Goal: Information Seeking & Learning: Learn about a topic

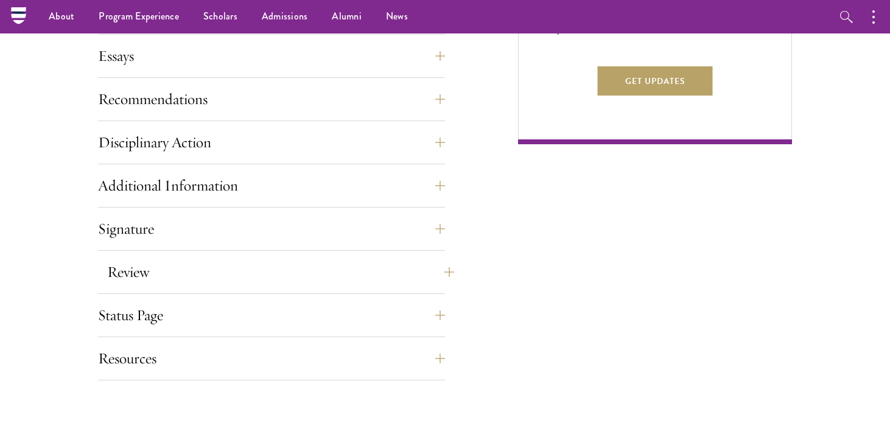
scroll to position [832, 0]
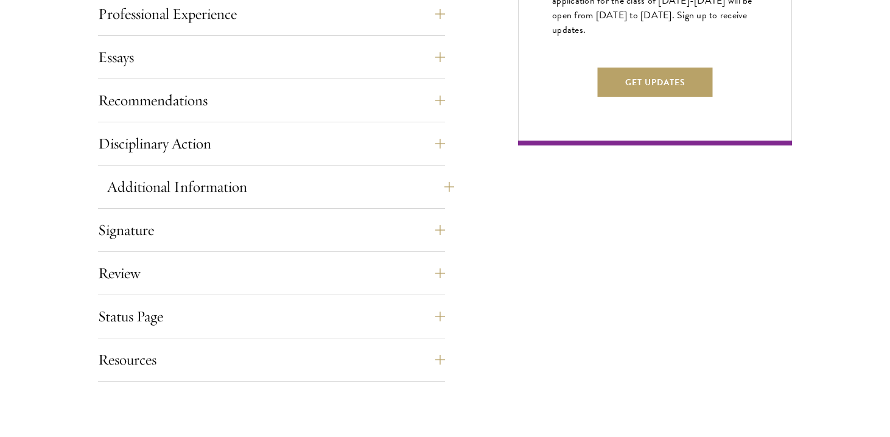
click at [411, 191] on button "Additional Information" at bounding box center [280, 186] width 347 height 29
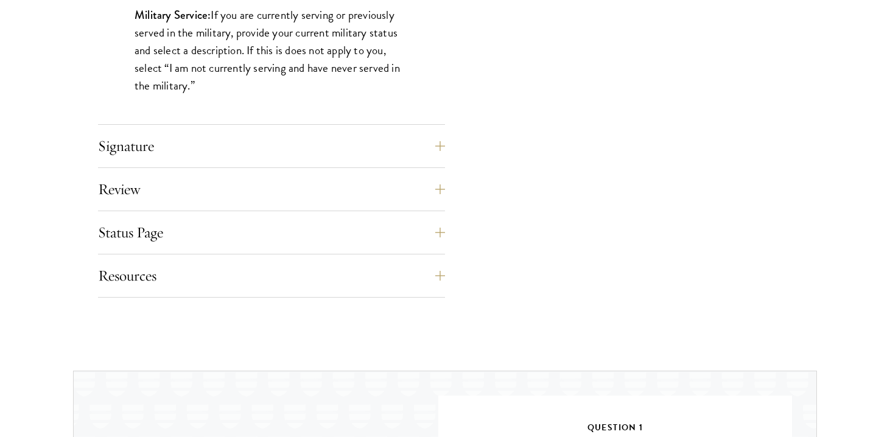
scroll to position [1307, 0]
click at [355, 237] on button "Status Page" at bounding box center [280, 231] width 347 height 29
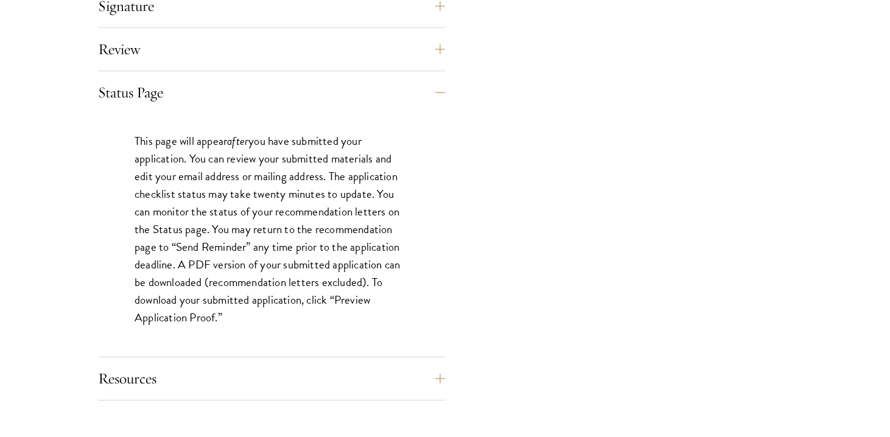
scroll to position [1101, 0]
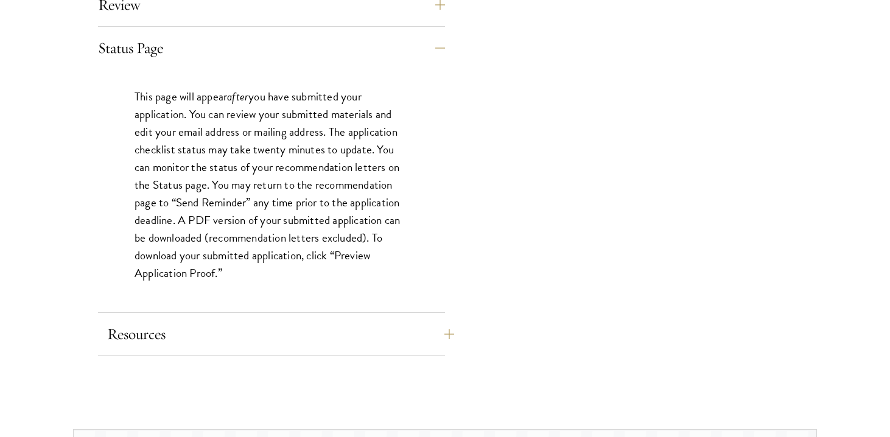
click at [366, 336] on button "Resources" at bounding box center [280, 334] width 347 height 29
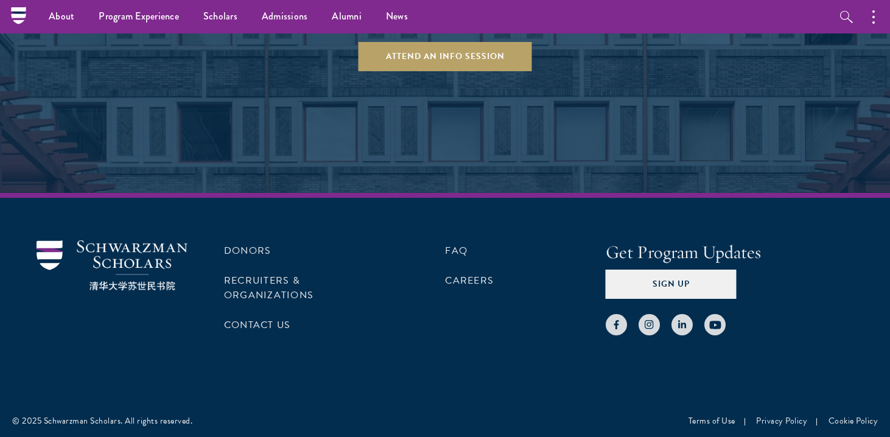
scroll to position [2165, 0]
click at [459, 244] on link "FAQ" at bounding box center [456, 251] width 23 height 15
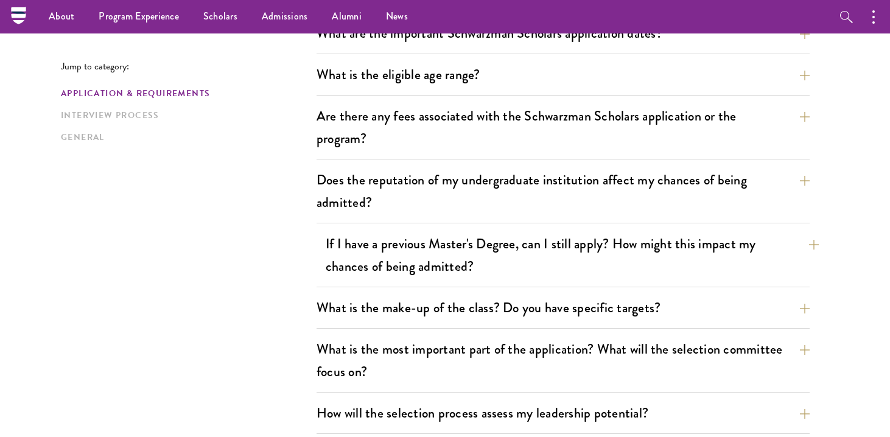
scroll to position [387, 0]
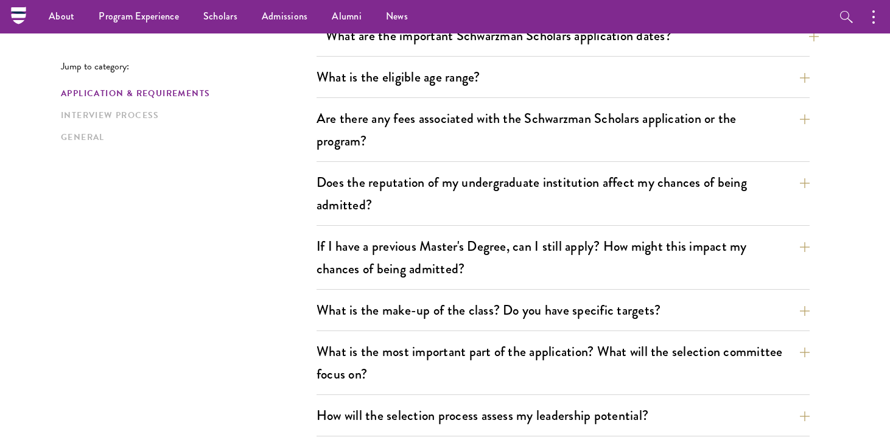
click at [578, 44] on button "What are the important Schwarzman Scholars application dates?" at bounding box center [572, 35] width 493 height 27
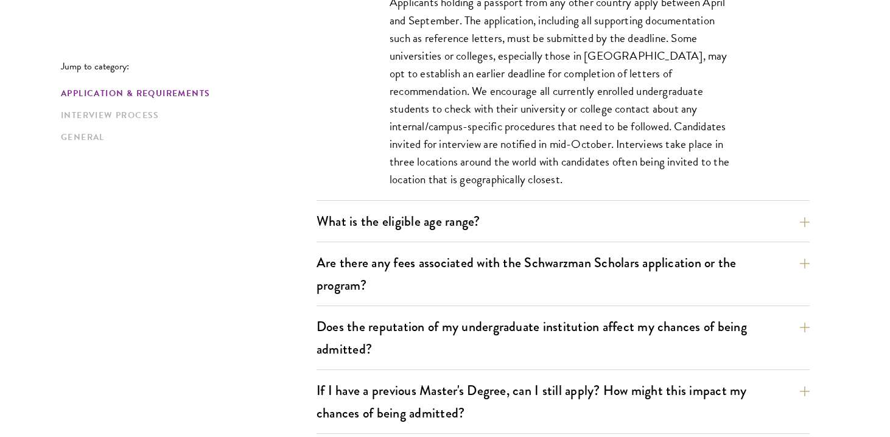
scroll to position [606, 0]
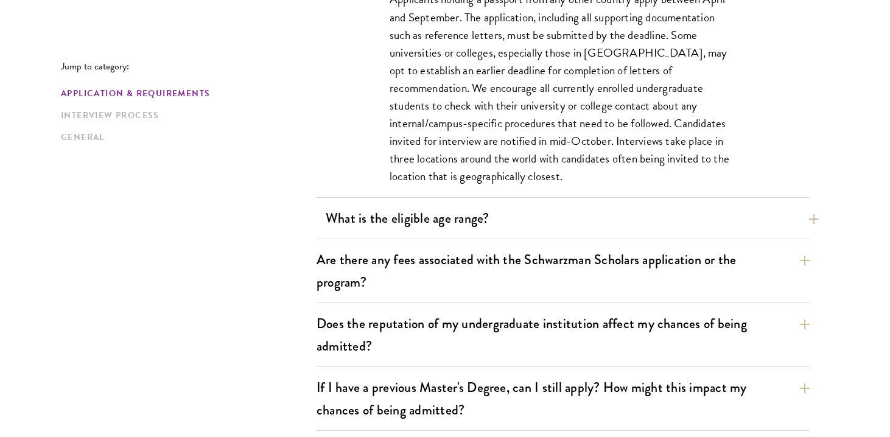
click at [544, 224] on button "What is the eligible age range?" at bounding box center [572, 218] width 493 height 27
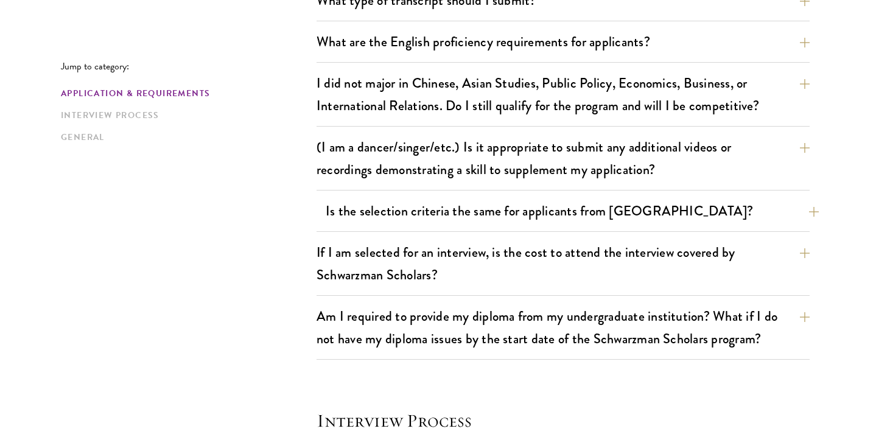
scroll to position [1093, 0]
click at [600, 211] on button "Is the selection criteria the same for applicants from China?" at bounding box center [572, 210] width 493 height 27
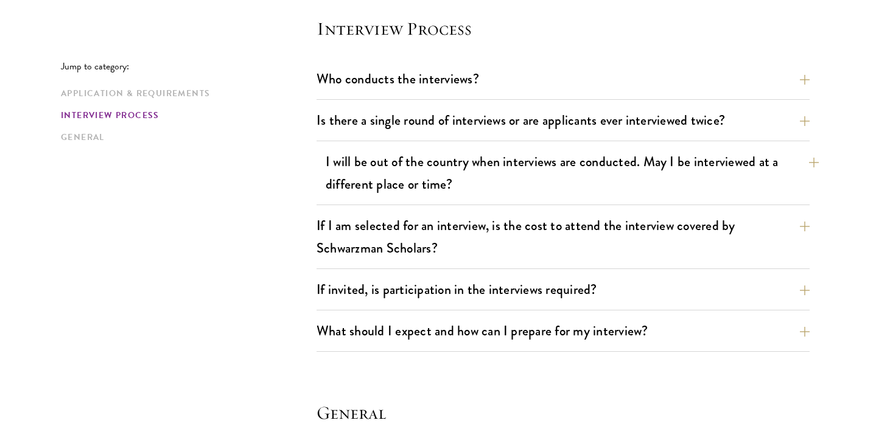
scroll to position [1626, 0]
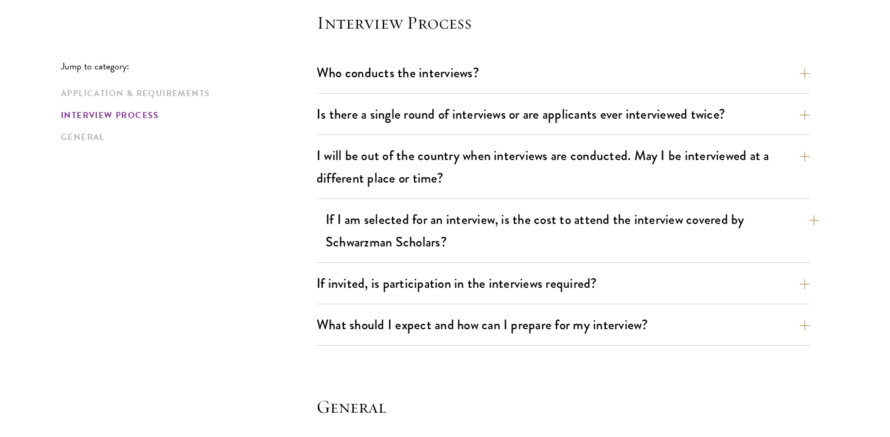
click at [600, 211] on button "If I am selected for an interview, is the cost to attend the interview covered …" at bounding box center [572, 231] width 493 height 50
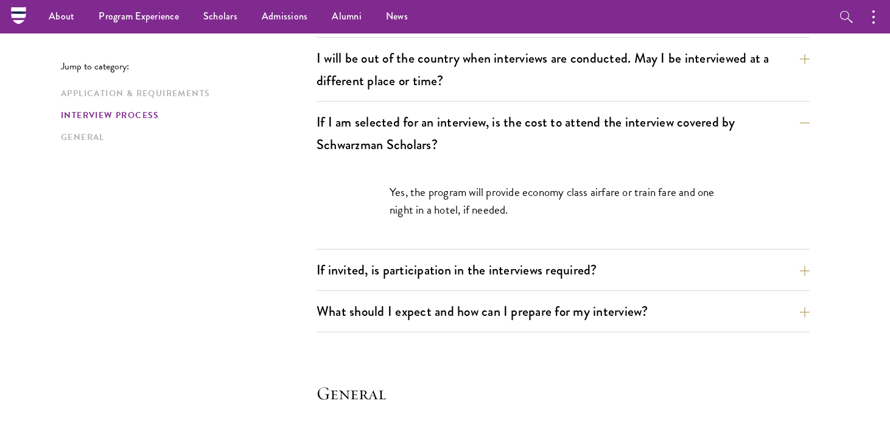
scroll to position [1500, 0]
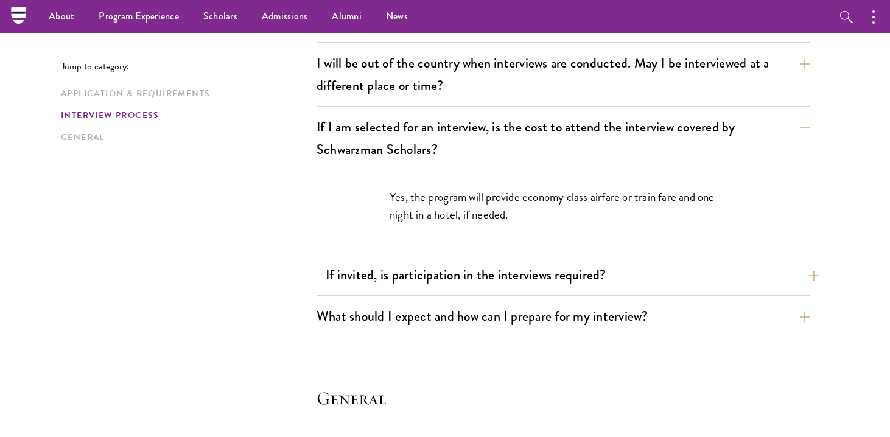
click at [574, 285] on button "If invited, is participation in the interviews required?" at bounding box center [572, 274] width 493 height 27
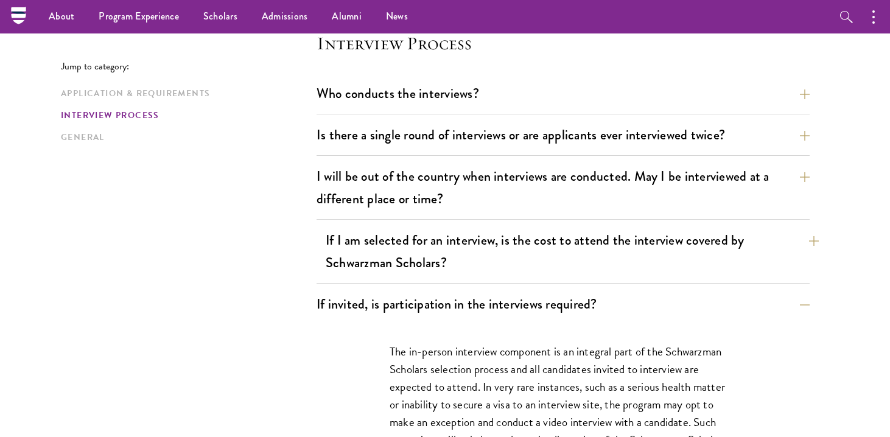
scroll to position [1387, 0]
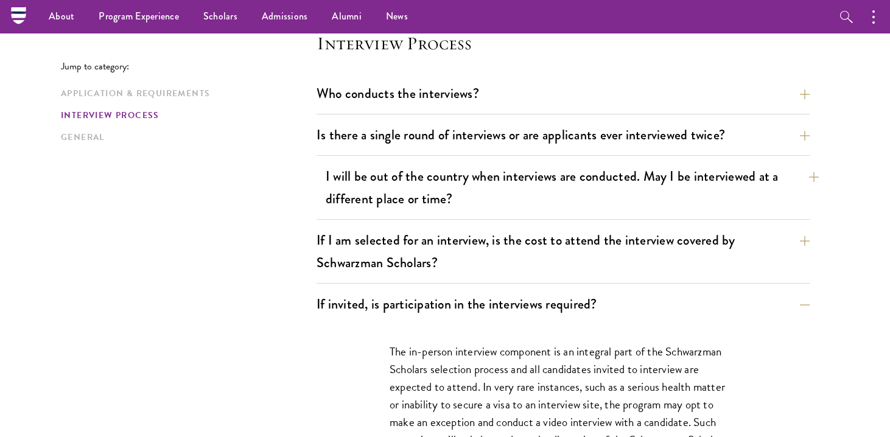
click at [564, 191] on button "I will be out of the country when interviews are conducted. May I be interviewe…" at bounding box center [572, 188] width 493 height 50
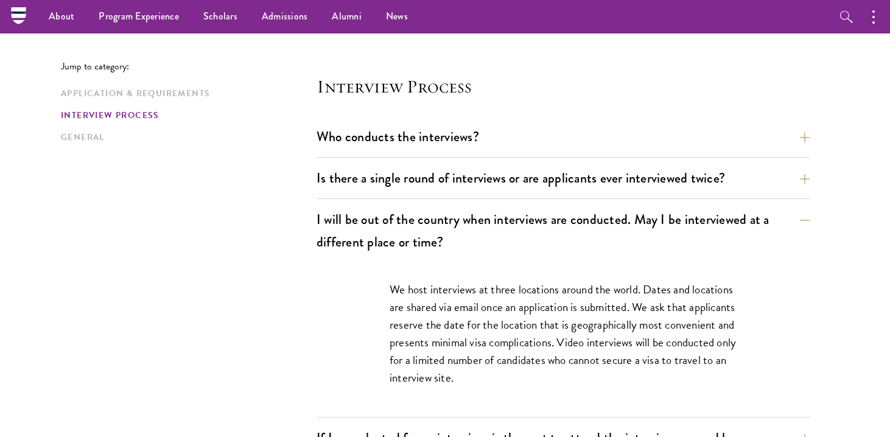
scroll to position [1343, 0]
click at [616, 181] on button "Is there a single round of interviews or are applicants ever interviewed twice?" at bounding box center [572, 177] width 493 height 27
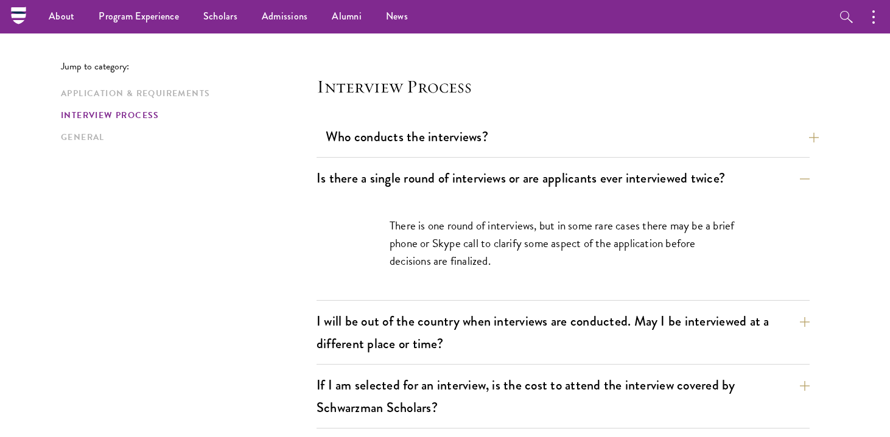
click at [623, 142] on button "Who conducts the interviews?" at bounding box center [572, 136] width 493 height 27
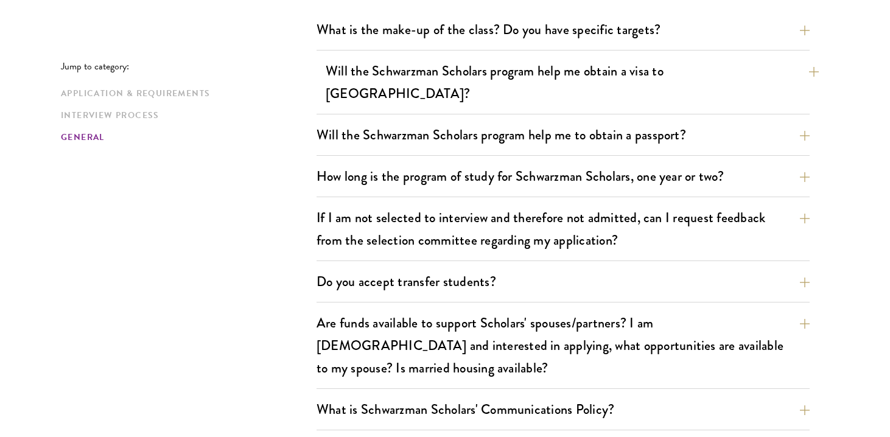
scroll to position [1941, 0]
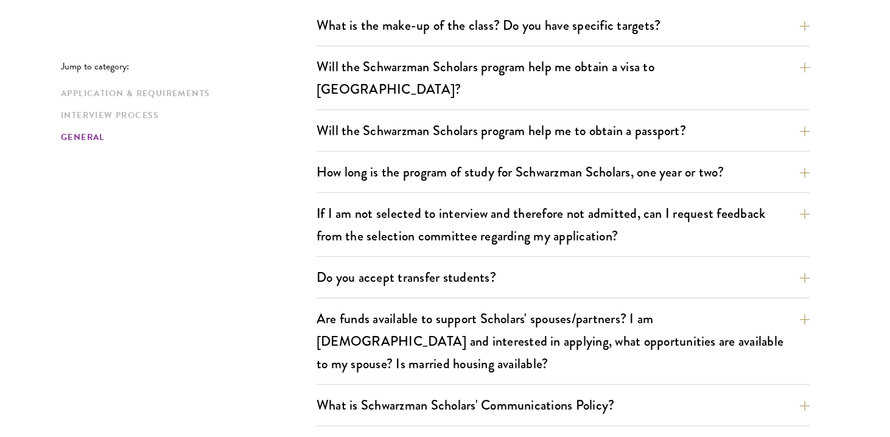
click at [608, 391] on button "What is Schwarzman Scholars' Communications Policy?" at bounding box center [572, 404] width 493 height 27
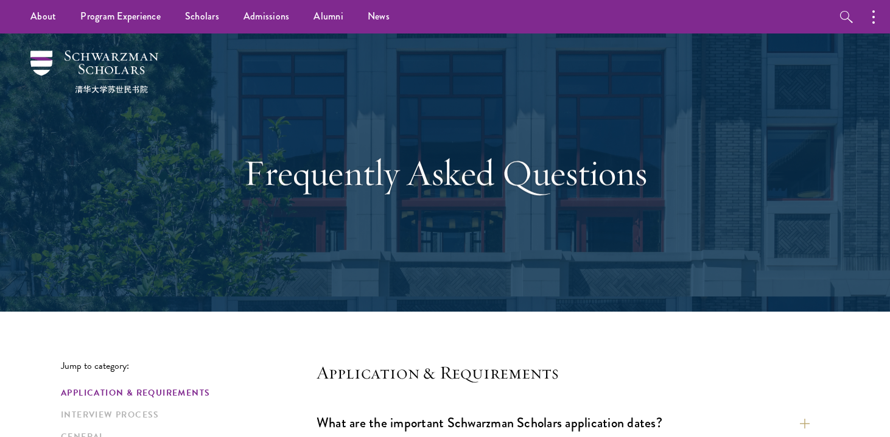
scroll to position [7, 1]
